Goal: Information Seeking & Learning: Learn about a topic

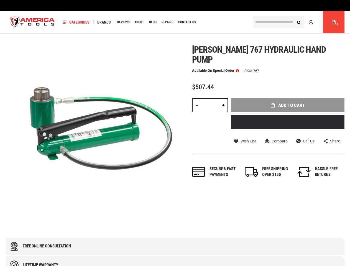
click at [175, 133] on img at bounding box center [91, 130] width 170 height 170
click at [76, 22] on span "Categories" at bounding box center [76, 22] width 27 height 4
click at [104, 22] on span "Brands" at bounding box center [104, 22] width 14 height 4
click at [237, 69] on span at bounding box center [237, 71] width 3 height 4
click at [245, 139] on span "Wish List" at bounding box center [249, 141] width 16 height 4
